Goal: Check status

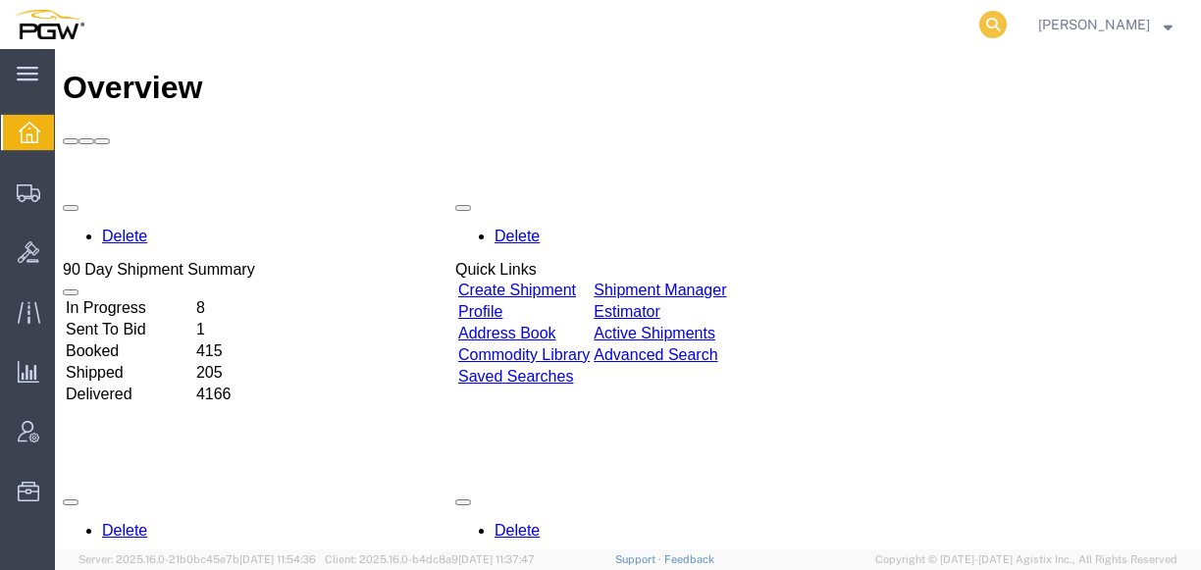
click at [1005, 17] on icon at bounding box center [992, 24] width 27 height 27
paste input "56469521"
type input "56469521"
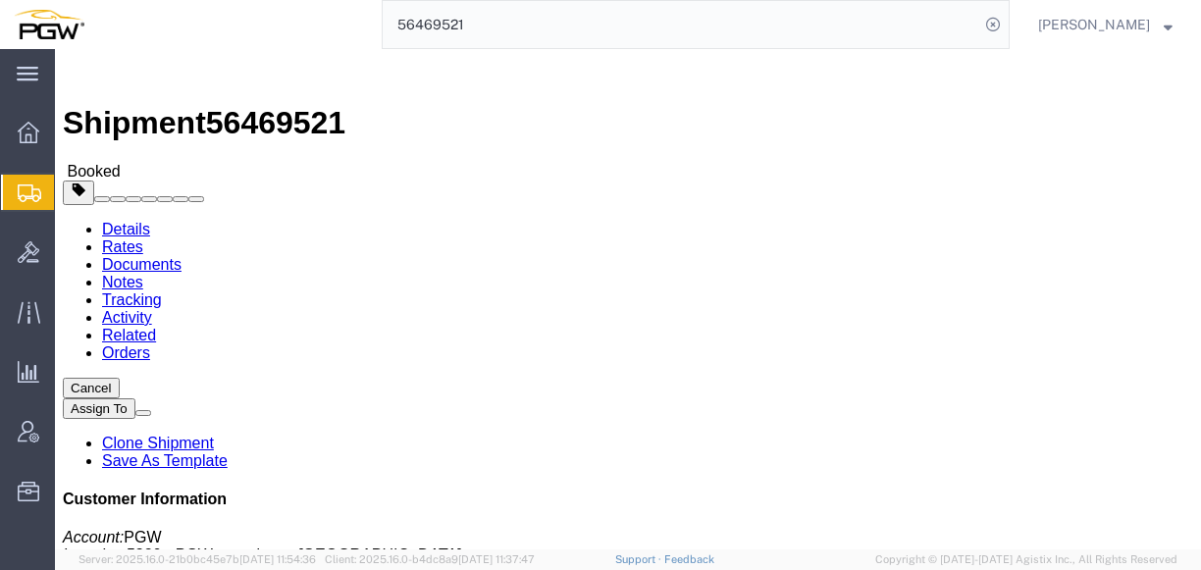
click link "Documents"
